Goal: Navigation & Orientation: Find specific page/section

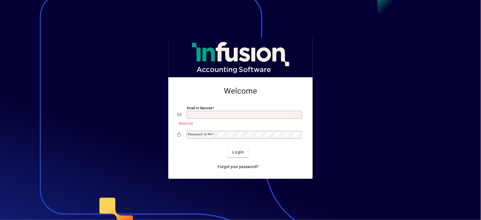
type input "**********"
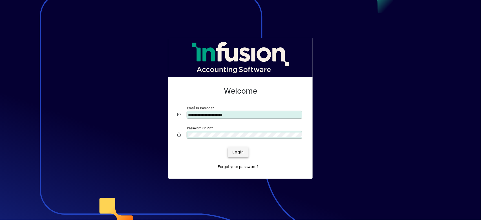
click at [234, 157] on span "submit" at bounding box center [238, 152] width 21 height 14
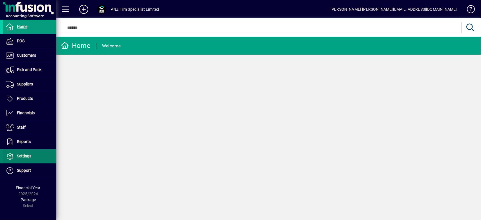
click at [30, 156] on span "Settings" at bounding box center [24, 156] width 14 height 5
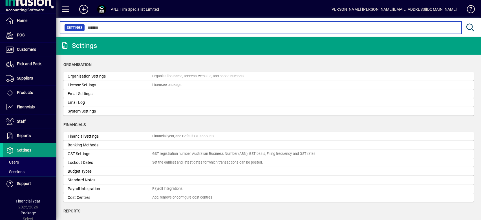
scroll to position [6, 0]
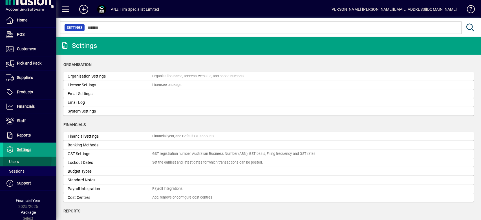
click at [22, 158] on span at bounding box center [30, 162] width 54 height 14
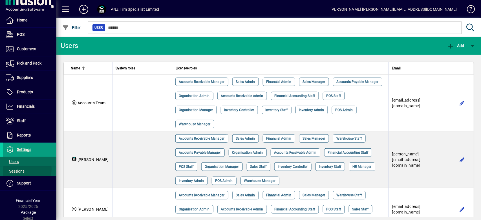
click at [26, 168] on span at bounding box center [30, 171] width 54 height 14
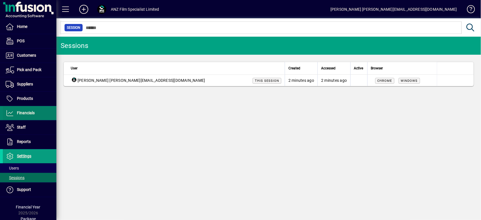
drag, startPoint x: 26, startPoint y: 108, endPoint x: 36, endPoint y: 115, distance: 11.3
click at [26, 108] on span at bounding box center [30, 113] width 54 height 14
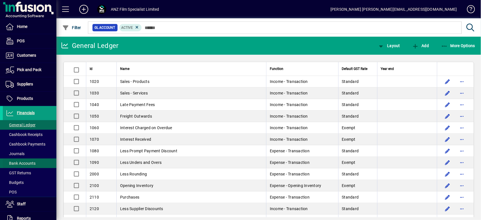
click at [29, 164] on span "Bank Accounts" at bounding box center [21, 163] width 30 height 5
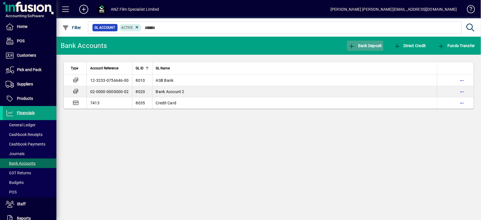
click at [368, 46] on span "Bank Deposit" at bounding box center [365, 45] width 34 height 5
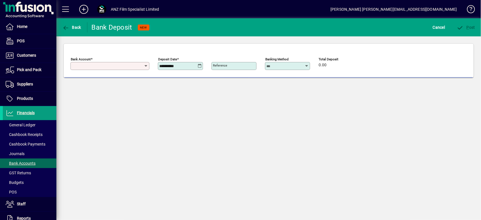
type input "**********"
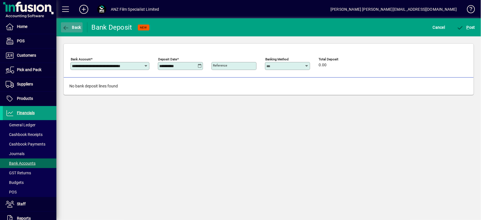
click at [71, 24] on span "button" at bounding box center [72, 28] width 22 height 14
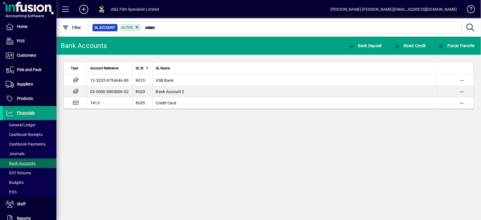
click at [235, 199] on div "Bank Accounts Bank Deposit Direct Credit Funds Transfer Type Account Reference …" at bounding box center [268, 128] width 424 height 183
click at [189, 188] on div "Bank Accounts Bank Deposit Direct Credit Funds Transfer Type Account Reference …" at bounding box center [268, 128] width 424 height 183
click at [36, 57] on span "Customers" at bounding box center [19, 55] width 33 height 7
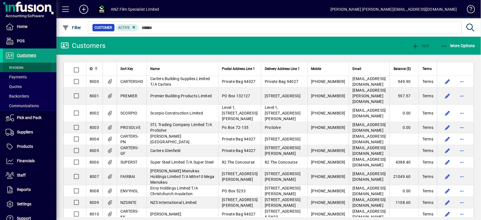
click at [15, 68] on span "Invoices" at bounding box center [15, 67] width 18 height 5
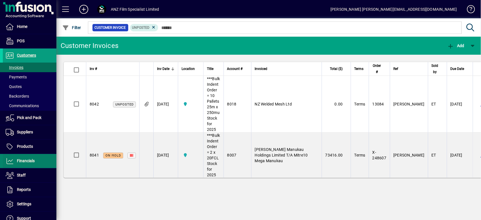
click at [28, 159] on span "Financials" at bounding box center [26, 160] width 18 height 5
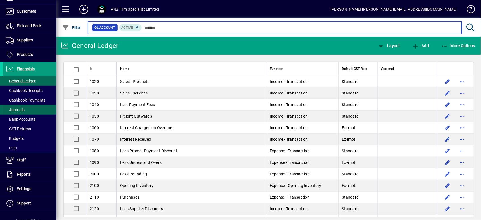
scroll to position [64, 0]
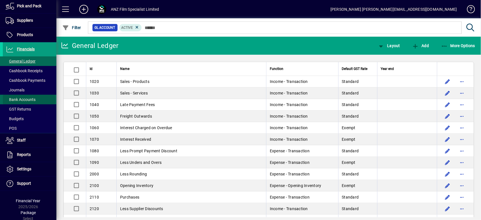
click at [29, 99] on span "Bank Accounts" at bounding box center [21, 99] width 30 height 5
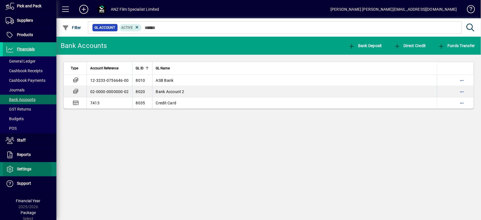
click at [25, 168] on span "Settings" at bounding box center [24, 169] width 14 height 5
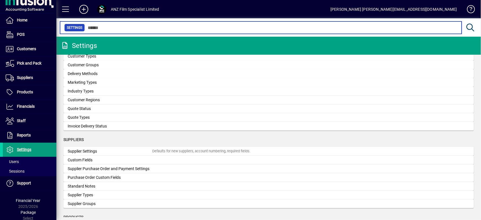
scroll to position [474, 0]
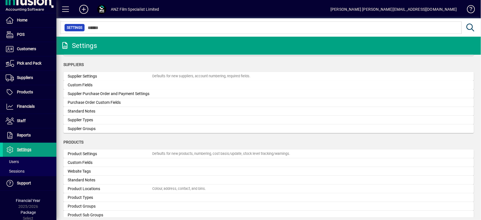
click at [165, 140] on div "Products" at bounding box center [268, 142] width 410 height 6
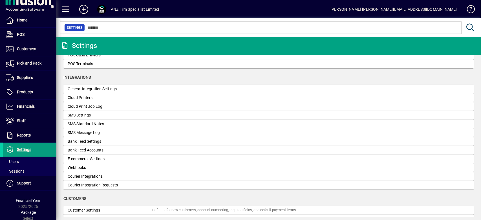
scroll to position [136, 0]
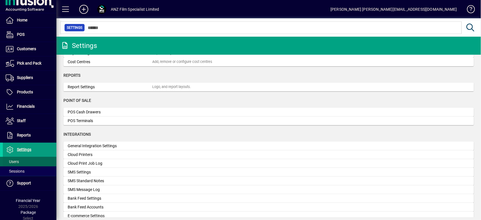
click at [17, 162] on span "Users" at bounding box center [12, 161] width 13 height 5
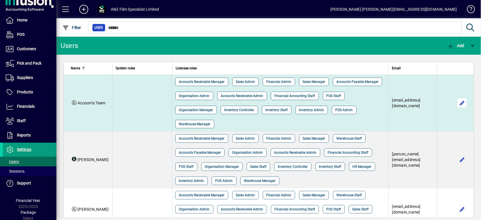
click at [457, 103] on span "button" at bounding box center [462, 103] width 14 height 14
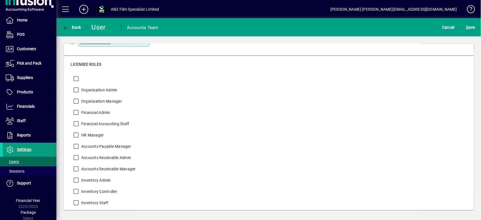
scroll to position [28, 0]
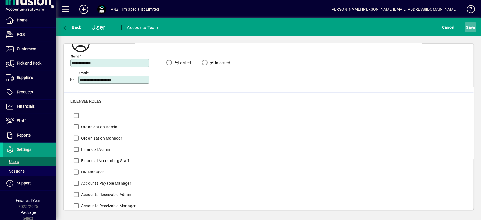
click at [470, 28] on span "S ave" at bounding box center [470, 27] width 9 height 9
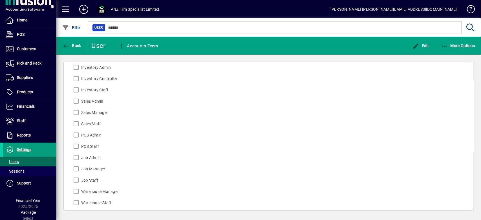
scroll to position [197, 0]
drag, startPoint x: 417, startPoint y: 49, endPoint x: 408, endPoint y: 63, distance: 16.9
click at [417, 49] on button "Edit" at bounding box center [421, 46] width 20 height 10
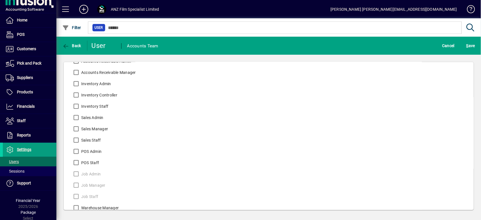
scroll to position [178, 0]
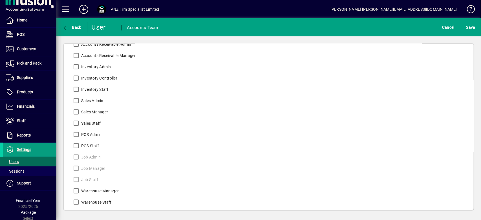
drag, startPoint x: 473, startPoint y: 28, endPoint x: 451, endPoint y: 45, distance: 27.6
click at [472, 28] on span "S ave" at bounding box center [470, 27] width 9 height 9
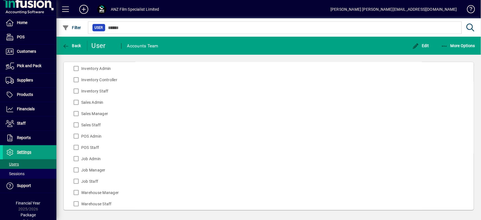
scroll to position [0, 0]
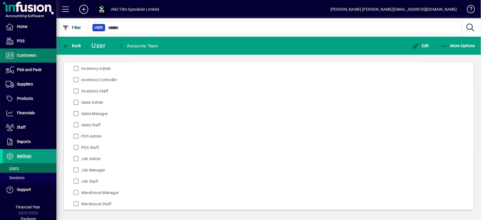
click at [31, 57] on span "Customers" at bounding box center [26, 55] width 19 height 5
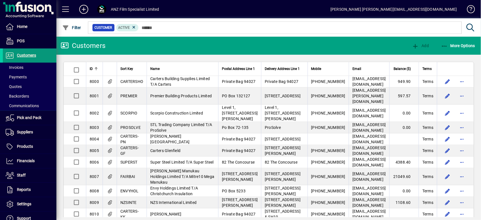
click at [30, 54] on span "Customers" at bounding box center [26, 55] width 19 height 5
click at [25, 64] on span at bounding box center [30, 68] width 54 height 14
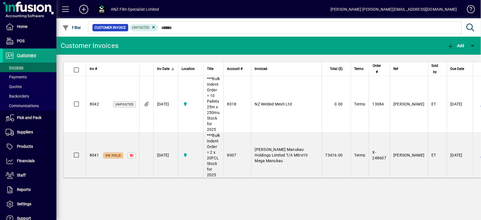
click at [254, 185] on div "Customer Invoices Add Inv # Inv Date Location Title Account # Invoiced Total ($…" at bounding box center [268, 128] width 424 height 183
click at [312, 192] on div "Customer Invoices Add Inv # Inv Date Location Title Account # Invoiced Total ($…" at bounding box center [268, 128] width 424 height 183
click at [20, 65] on span "Invoices" at bounding box center [13, 68] width 21 height 6
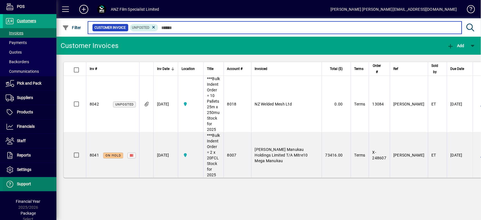
scroll to position [35, 0]
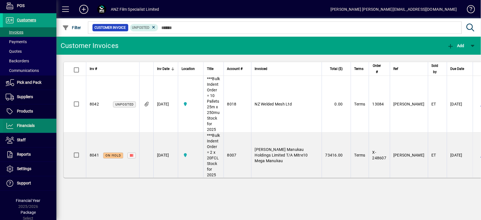
click at [20, 127] on span "Financials" at bounding box center [19, 125] width 32 height 7
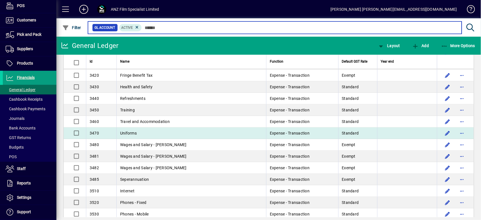
scroll to position [555, 0]
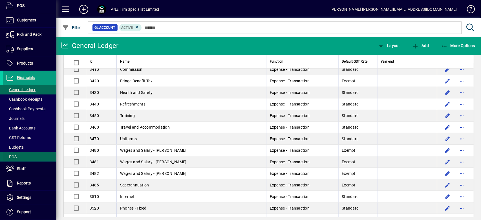
click at [17, 147] on span "Budgets" at bounding box center [15, 147] width 18 height 5
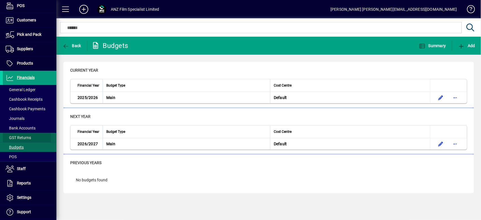
click at [23, 137] on span "GST Returns" at bounding box center [18, 137] width 25 height 5
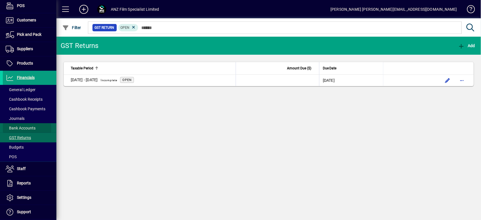
click at [25, 128] on span "Bank Accounts" at bounding box center [21, 128] width 30 height 5
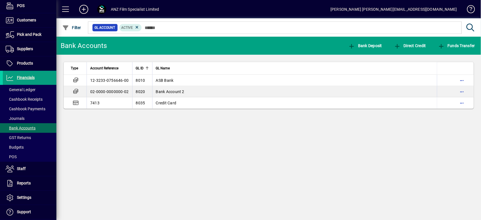
click at [207, 172] on div "Bank Accounts Bank Deposit Direct Credit Funds Transfer Type Account Reference …" at bounding box center [268, 128] width 424 height 183
click at [205, 149] on div "Bank Accounts Bank Deposit Direct Credit Funds Transfer Type Account Reference …" at bounding box center [268, 128] width 424 height 183
click at [471, 9] on span at bounding box center [468, 11] width 14 height 14
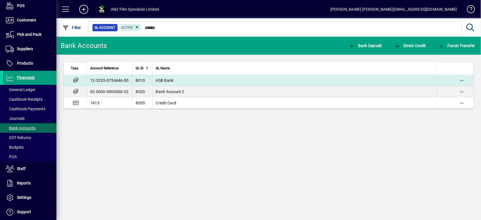
click at [177, 81] on td "ASB Bank" at bounding box center [294, 80] width 285 height 11
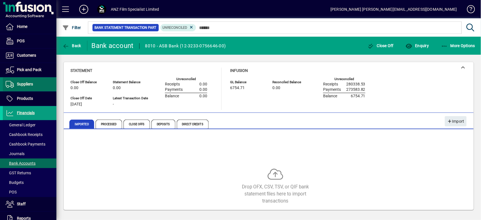
click at [32, 85] on span "Suppliers" at bounding box center [25, 84] width 16 height 5
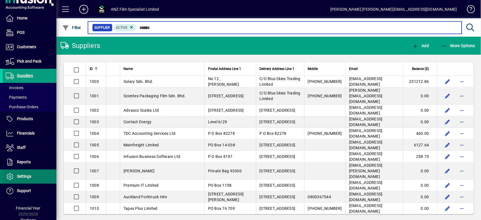
scroll to position [16, 0]
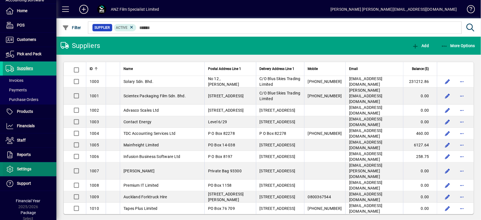
click at [25, 167] on span "Settings" at bounding box center [24, 169] width 14 height 5
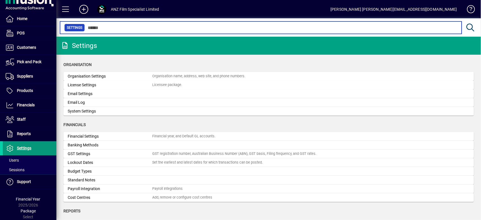
scroll to position [6, 0]
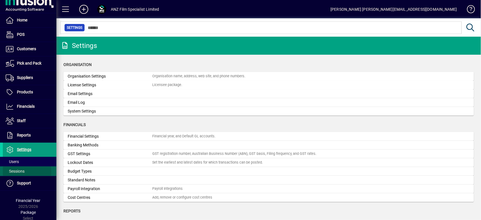
click at [25, 170] on span at bounding box center [30, 171] width 54 height 14
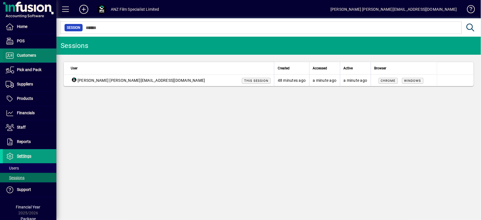
click at [29, 54] on span "Customers" at bounding box center [26, 55] width 19 height 5
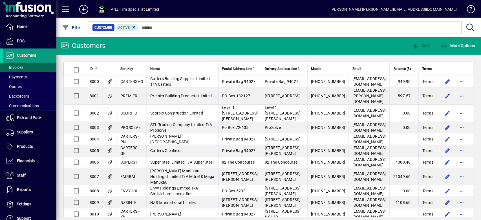
click at [20, 68] on span "Invoices" at bounding box center [15, 67] width 18 height 5
